Goal: Task Accomplishment & Management: Complete application form

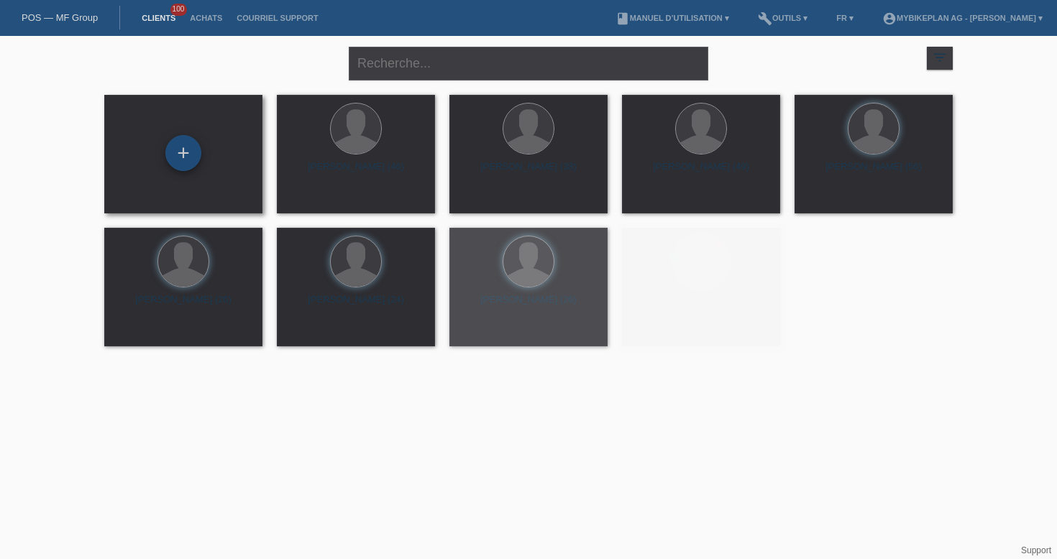
click at [187, 138] on div "+" at bounding box center [183, 153] width 36 height 36
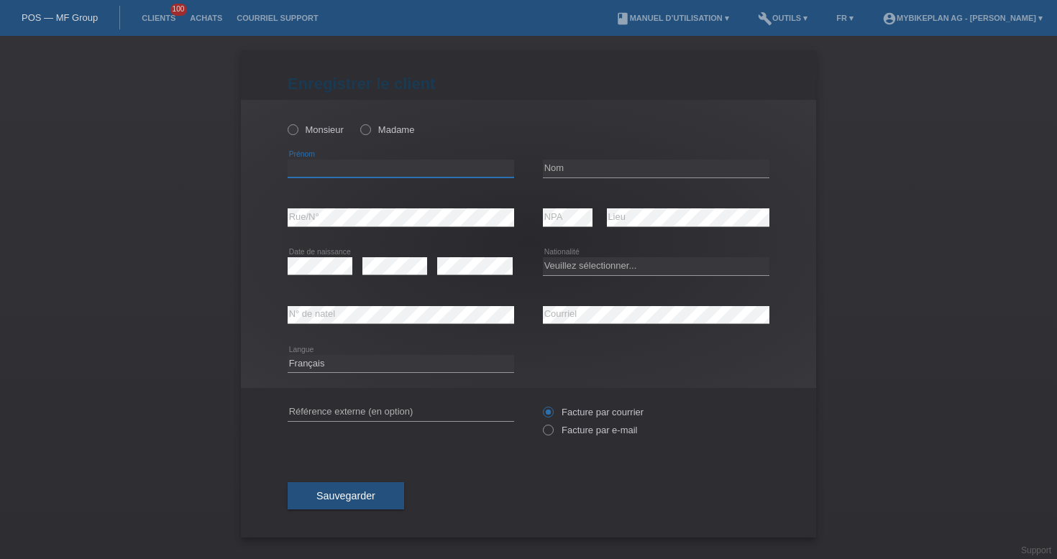
click at [318, 166] on input "text" at bounding box center [400, 169] width 226 height 18
paste input "[PERSON_NAME]"
type input "[PERSON_NAME]"
click at [575, 174] on input "text" at bounding box center [656, 169] width 226 height 18
paste input "[PERSON_NAME]"
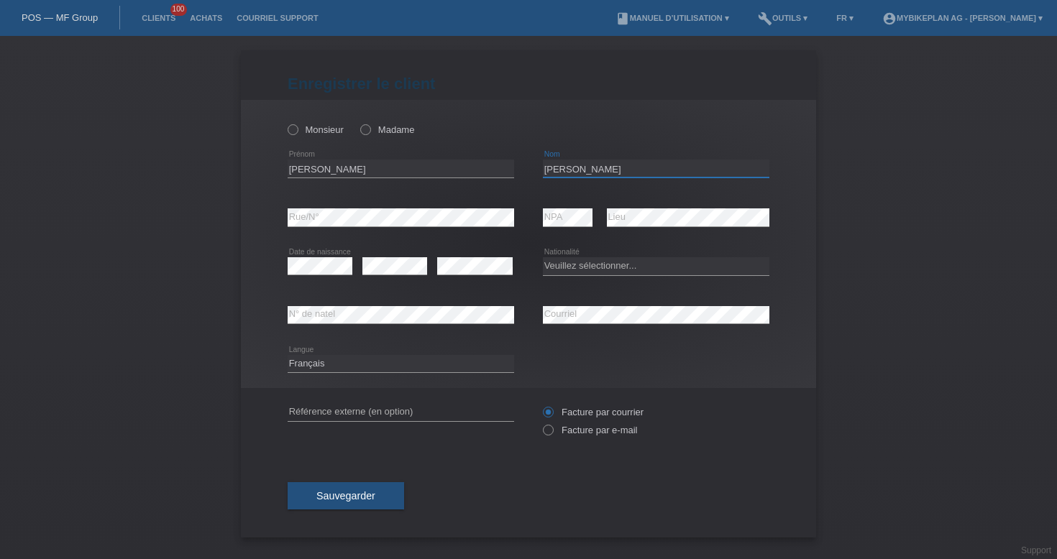
type input "[PERSON_NAME]"
click at [588, 270] on select "Veuillez sélectionner... Suisse Allemagne Autriche Liechtenstein ------------ A…" at bounding box center [656, 265] width 226 height 17
select select "CH"
click at [451, 328] on div "error N° de natel" at bounding box center [400, 315] width 226 height 49
click at [322, 130] on label "Monsieur" at bounding box center [315, 129] width 56 height 11
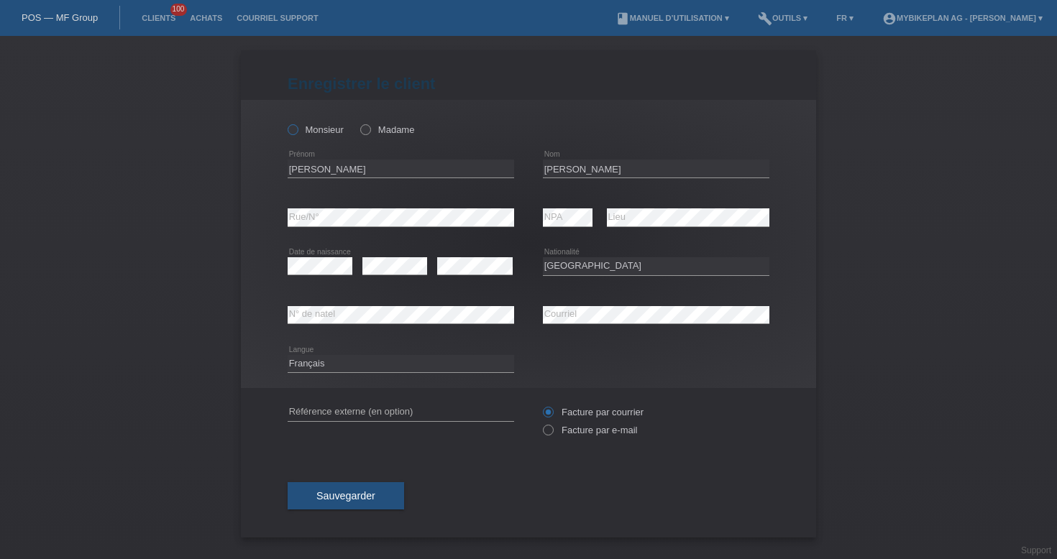
click at [297, 130] on input "Monsieur" at bounding box center [291, 128] width 9 height 9
radio input "true"
click at [383, 408] on input "text" at bounding box center [400, 412] width 226 height 18
paste input "43465216853"
type input "43465216853"
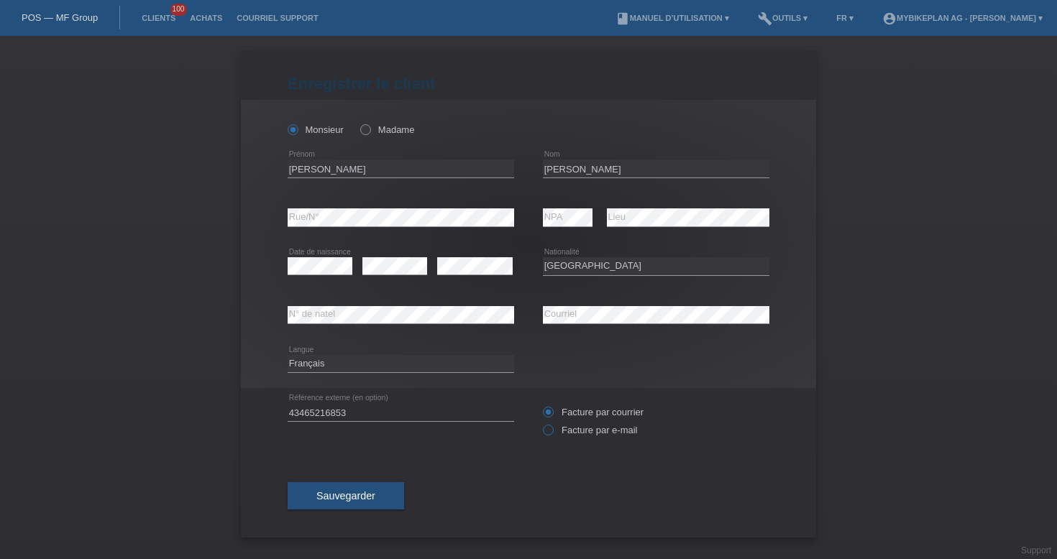
click at [553, 436] on label "Facture par e-mail" at bounding box center [590, 430] width 94 height 11
click at [552, 437] on input "Facture par e-mail" at bounding box center [547, 434] width 9 height 18
radio input "true"
click at [362, 497] on span "Sauvegarder" at bounding box center [345, 495] width 59 height 11
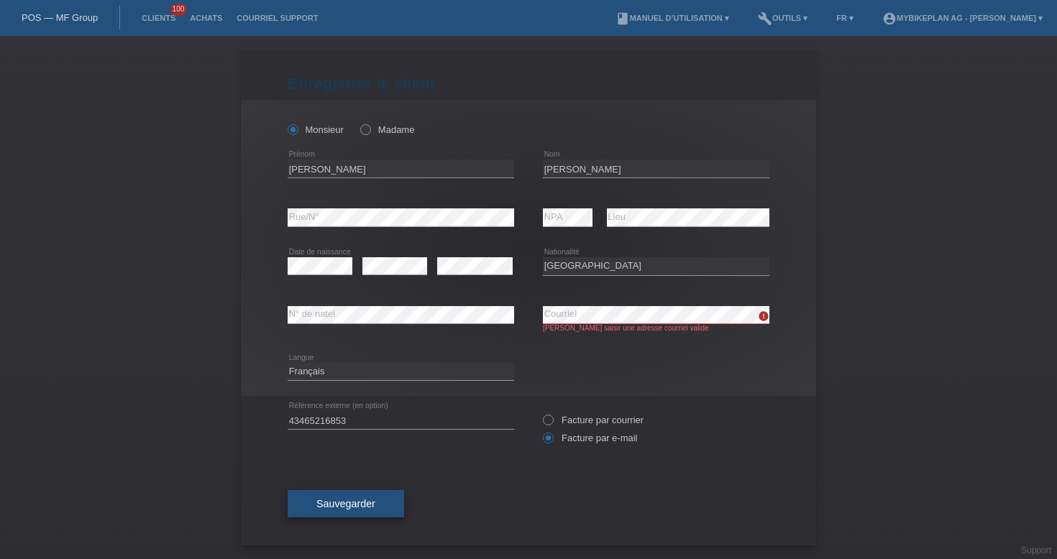
click at [315, 507] on button "Sauvegarder" at bounding box center [345, 503] width 116 height 27
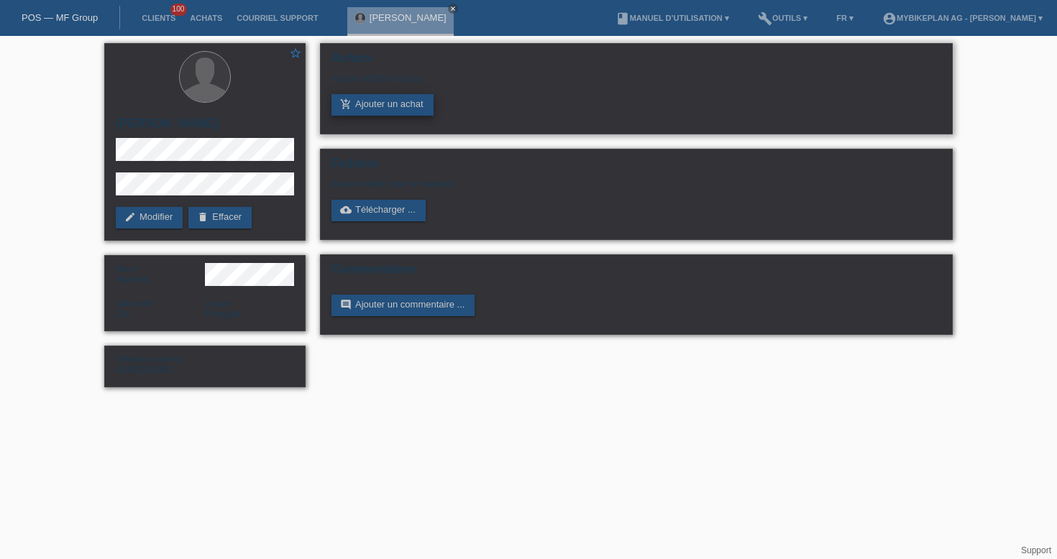
click at [359, 103] on link "add_shopping_cart Ajouter un achat" at bounding box center [382, 105] width 102 height 22
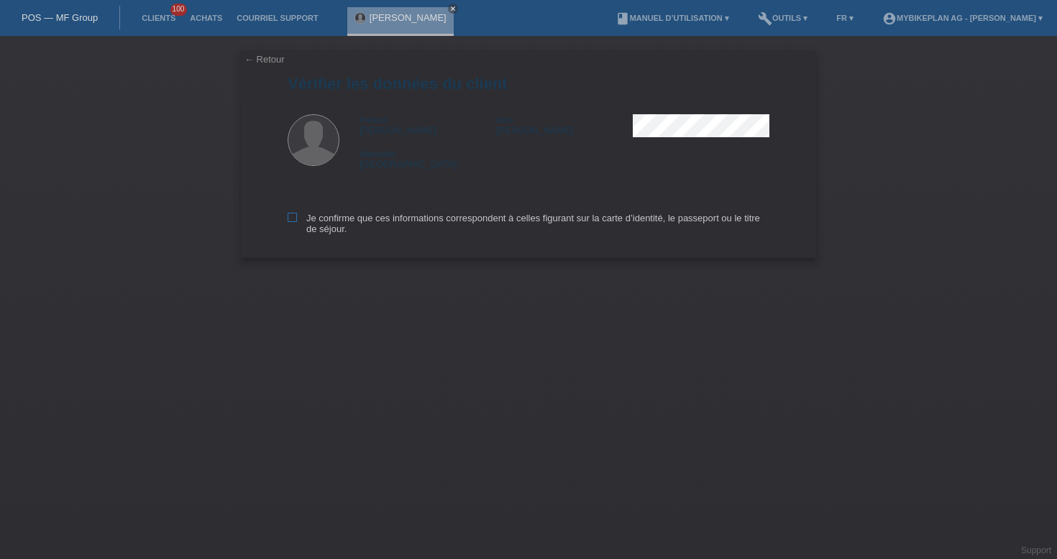
click at [391, 220] on label "Je confirme que ces informations correspondent à celles figurant sur la carte d…" at bounding box center [528, 224] width 482 height 22
click at [297, 220] on input "Je confirme que ces informations correspondent à celles figurant sur la carte d…" at bounding box center [291, 217] width 9 height 9
checkbox input "true"
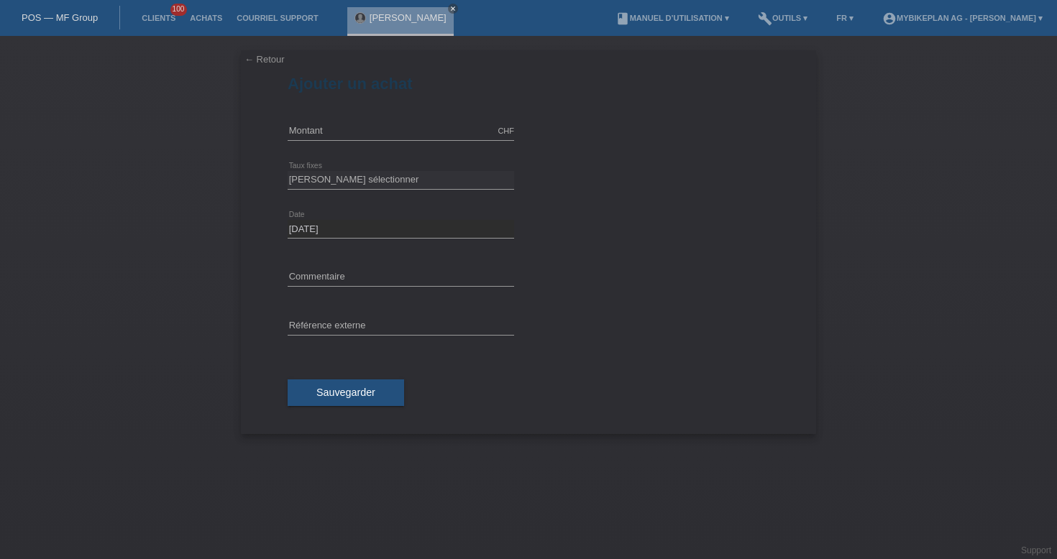
click at [351, 140] on icon at bounding box center [400, 140] width 226 height 1
click at [350, 126] on input "text" at bounding box center [400, 131] width 226 height 18
type input "5499.00"
click at [368, 183] on select "Veuillez sélectionner 6 versements 12 versements 18 versements 24 versements 36…" at bounding box center [400, 179] width 226 height 17
click at [349, 184] on select "Veuillez sélectionner 6 versements 12 versements 18 versements 24 versements 36…" at bounding box center [400, 179] width 226 height 17
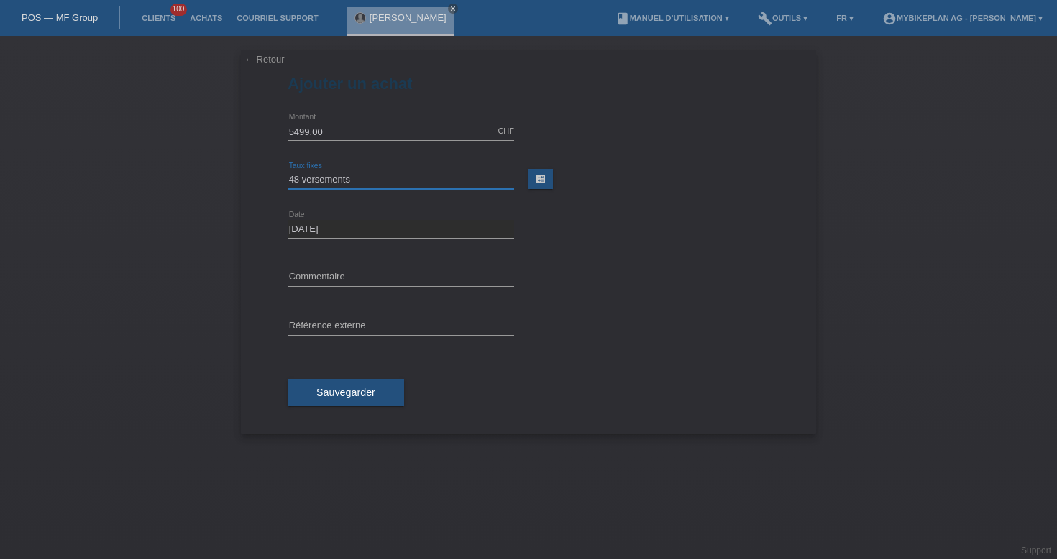
click at [349, 179] on select "Veuillez sélectionner 6 versements 12 versements 18 versements 24 versements 36…" at bounding box center [400, 179] width 226 height 17
select select "487"
click at [325, 390] on span "Sauvegarder" at bounding box center [345, 392] width 59 height 11
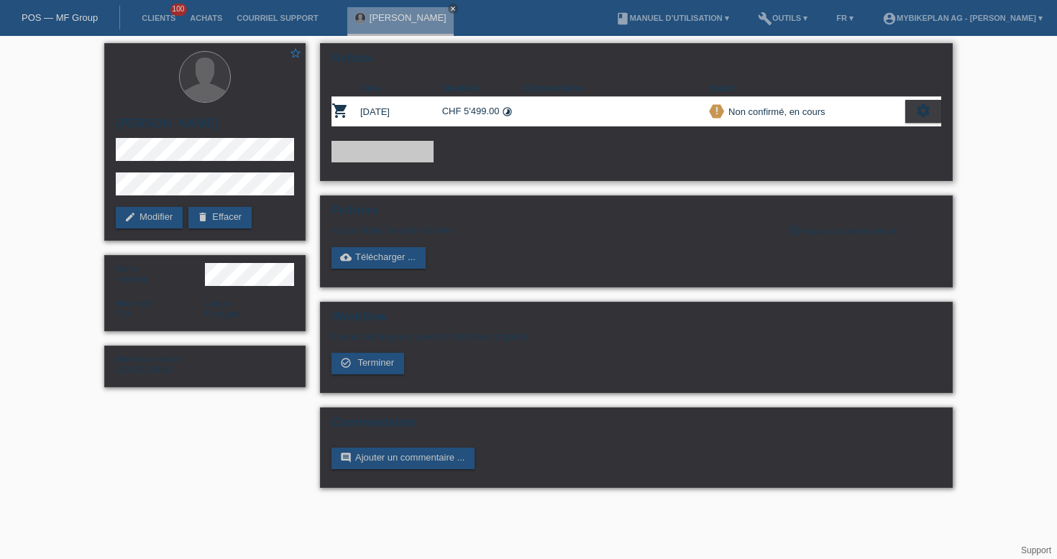
click at [920, 111] on icon "settings" at bounding box center [923, 111] width 16 height 16
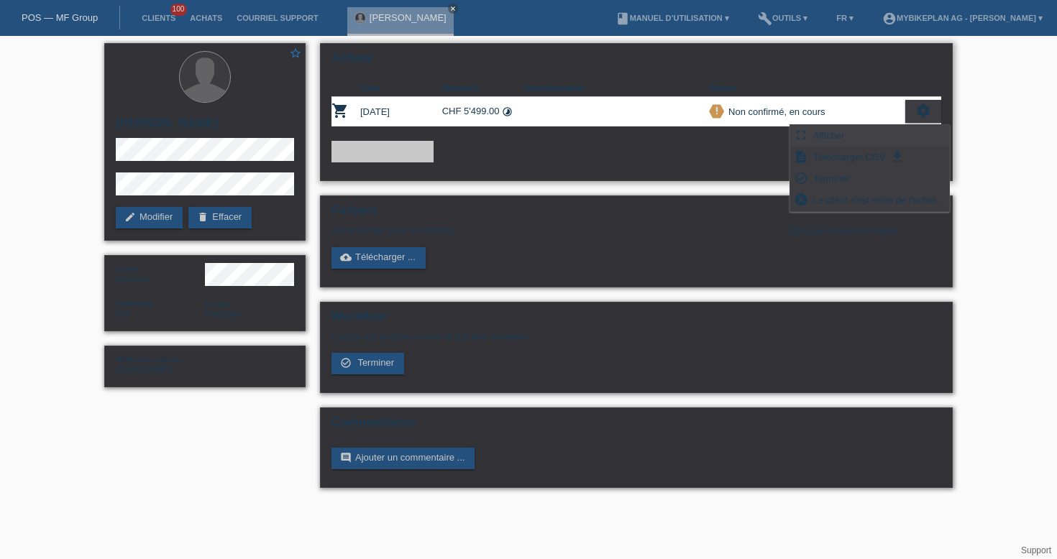
click at [842, 134] on span "Afficher" at bounding box center [829, 134] width 36 height 17
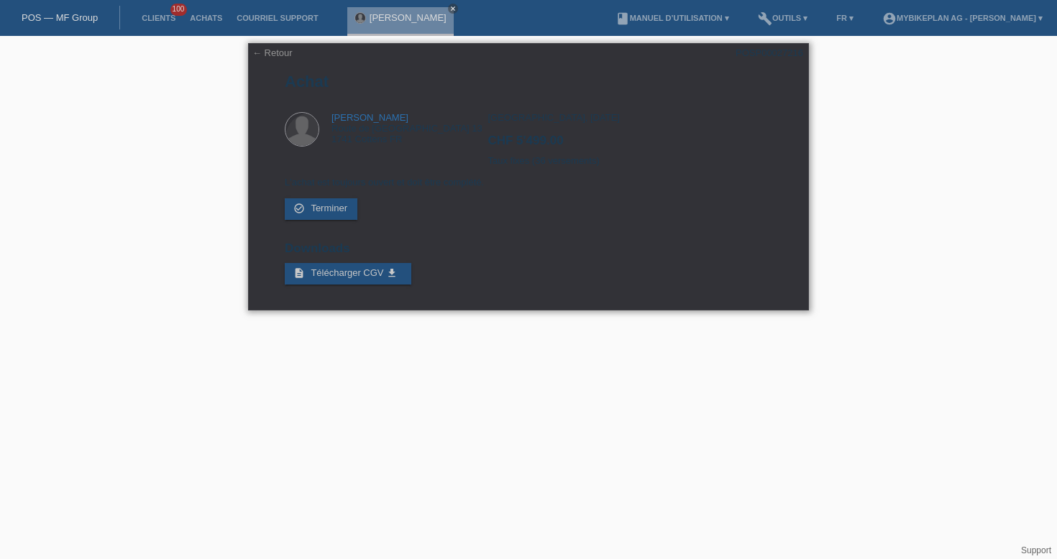
click at [762, 55] on div "POSP00027216" at bounding box center [769, 52] width 68 height 11
copy div "POSP00027216"
click at [273, 57] on link "← Retour" at bounding box center [272, 52] width 40 height 11
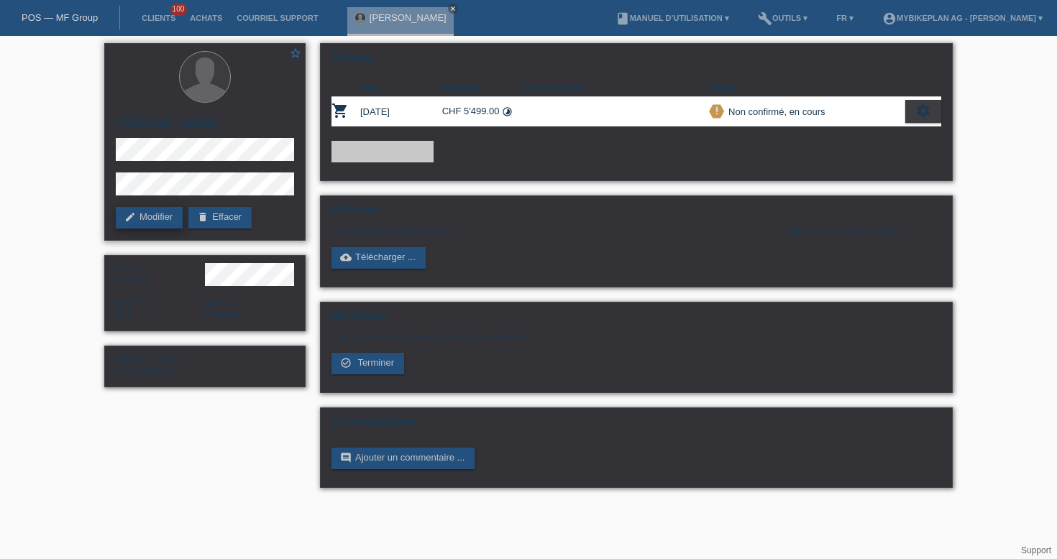
click at [162, 215] on link "edit Modifier" at bounding box center [149, 218] width 67 height 22
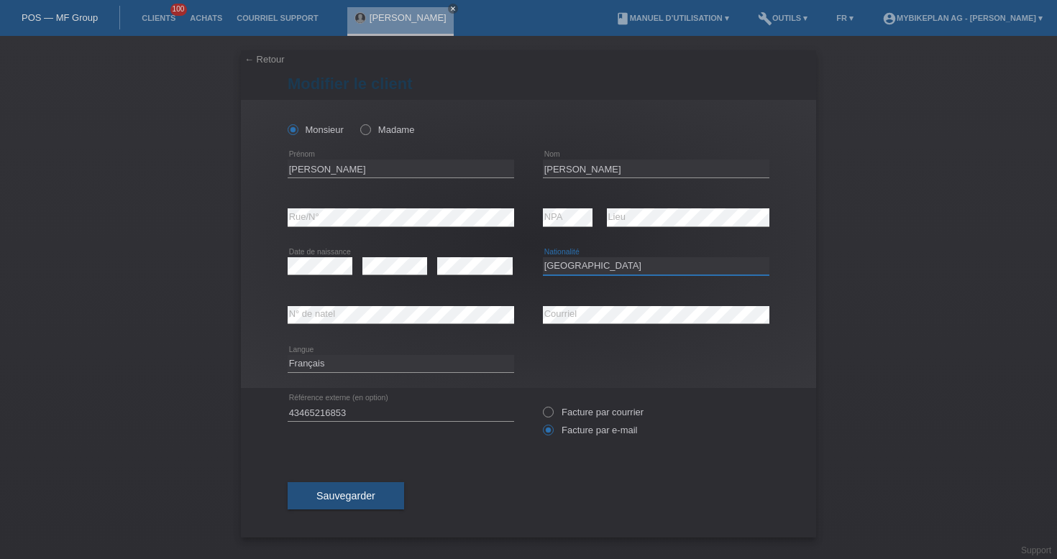
click at [571, 265] on select "Veuillez sélectionner... Suisse Allemagne Autriche Liechtenstein ------------ A…" at bounding box center [656, 265] width 226 height 17
select select "PT"
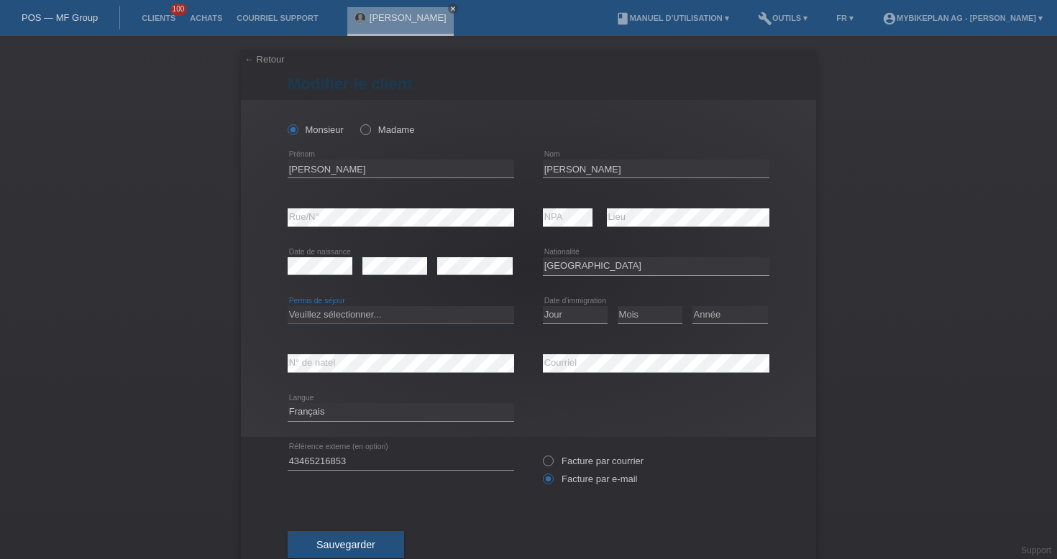
click at [435, 318] on select "Veuillez sélectionner... C B B - Statut de réfugié Autre" at bounding box center [400, 314] width 226 height 17
select select "C"
click at [580, 316] on select "Jour 01 02 03 04 05 06 07 08 09 10 11" at bounding box center [575, 314] width 65 height 17
select select "20"
click at [642, 321] on select "Mois 01 02 03 04 05 06 07 08 09 10 11" at bounding box center [649, 314] width 65 height 17
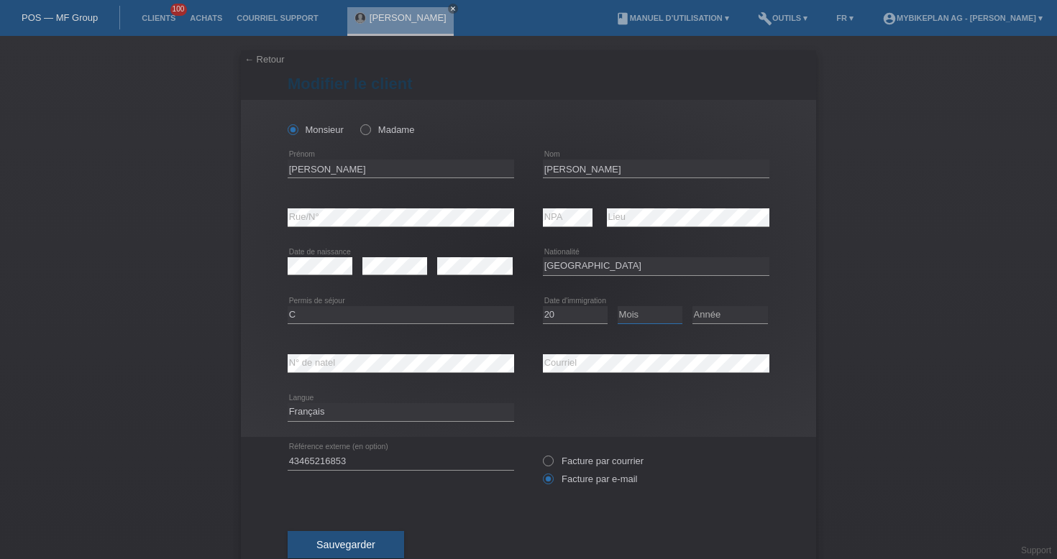
select select "12"
click at [727, 317] on select "Année 2025 2024 2023 2022 2021 2020 2019 2018 2017 2016 2015 2014 2013 2012 201…" at bounding box center [729, 314] width 75 height 17
select select "2001"
click at [662, 432] on div "Deutsch Français Italiano English error Langue" at bounding box center [528, 412] width 482 height 49
click at [336, 554] on button "Sauvegarder" at bounding box center [345, 544] width 116 height 27
